Goal: Manage account settings

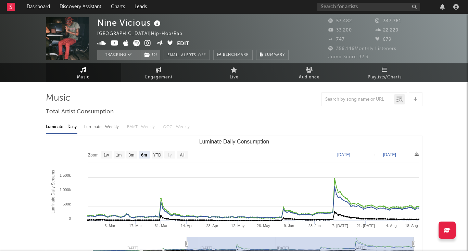
select select "6m"
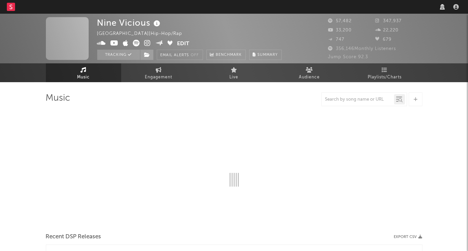
select select "director_vp"
